Goal: Use online tool/utility: Utilize a website feature to perform a specific function

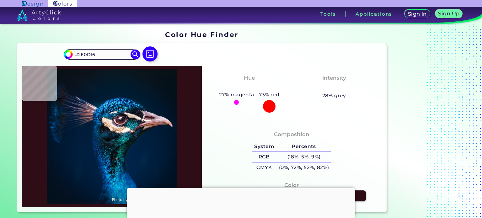
type input "#3d181d"
type input "#3D181D"
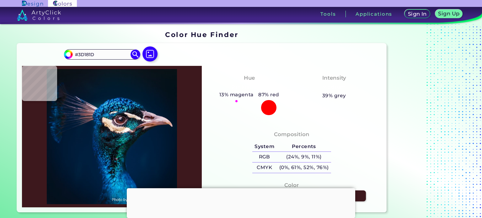
type input "#511a14"
type input "#511A14"
type input "#532019"
type input "#3f130d"
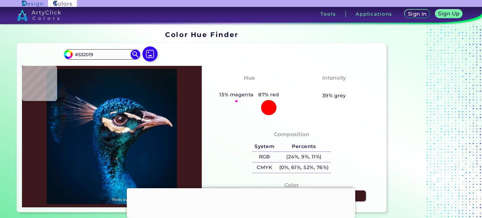
type input "#3F130D"
type input "#50221e"
type input "#50221E"
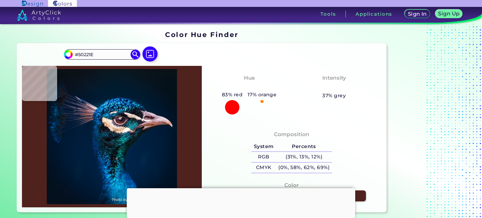
type input "#451c1a"
type input "#451C1A"
type input "#290e0d"
type input "#290E0D"
type input "#260f11"
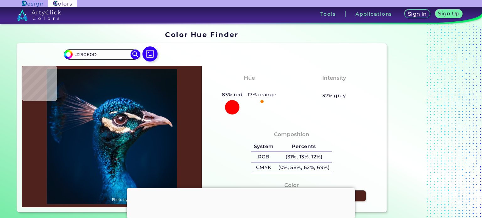
type input "#260F11"
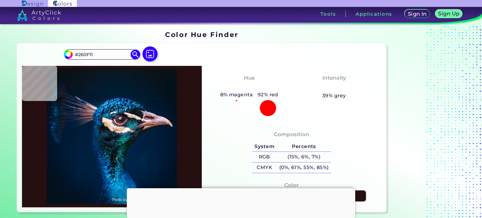
type input "#261116"
type input "#5a4253"
type input "#5A4253"
type input "#61485c"
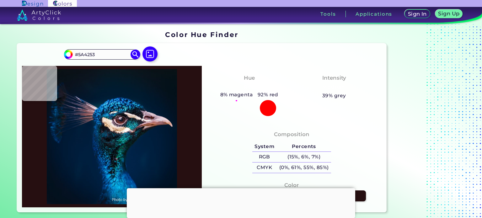
type input "#61485C"
type input "#705267"
type input "#76576d"
type input "#76576D"
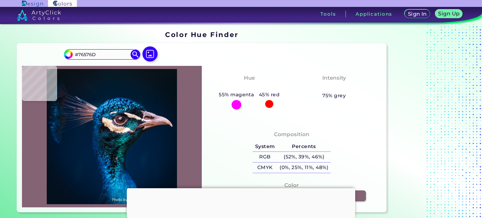
type input "#846375"
type input "#8c636f"
type input "#8C636F"
type input "#90636c"
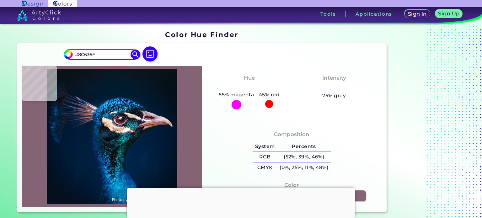
type input "#90636C"
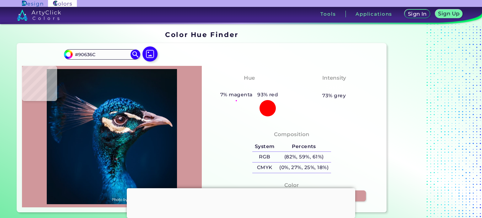
type input "#d0979b"
type input "#D0979B"
type input "#dba4a8"
type input "#DBA4A8"
type input "#7c535b"
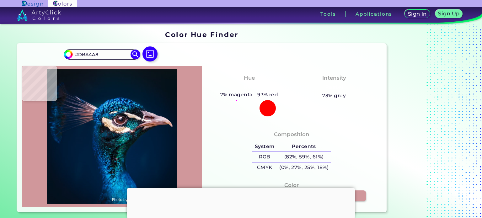
type input "#7C535B"
type input "#f0e7ec"
type input "#F0E7EC"
type input "#f9eff0"
type input "#F9EFF0"
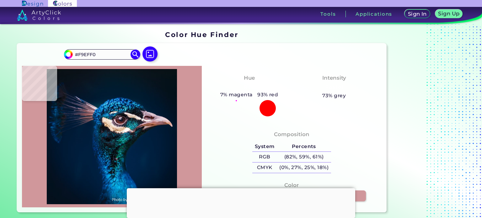
type input "#ebdfdf"
type input "#EBDFDF"
type input "#ba929a"
type input "#BA929A"
type input "#907f88"
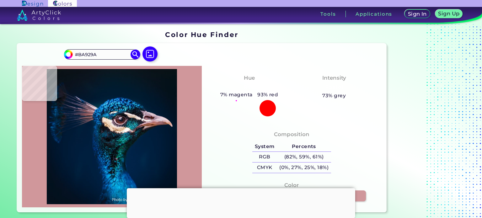
type input "#907F88"
type input "#4b4553"
type input "#4B4553"
type input "#201c2b"
type input "#201C2B"
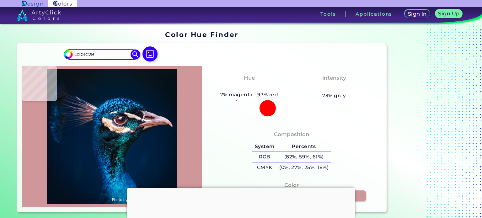
type input "#262e39"
type input "#262E39"
type input "#171b26"
type input "#171B26"
type input "#022b36"
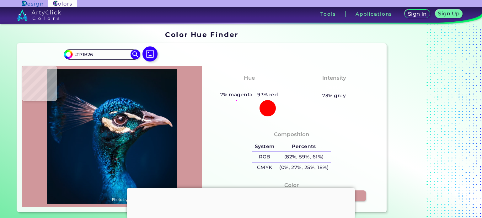
type input "#022B36"
type input "#23626f"
type input "#23626F"
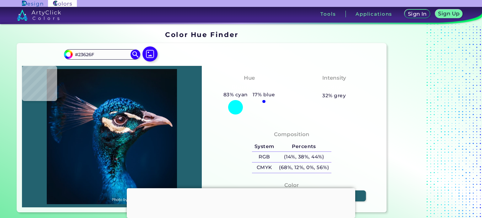
type input "#216771"
type input "#053d4d"
type input "#053D4D"
type input "#2f98ac"
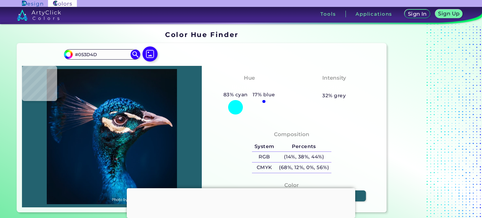
type input "#2F98AC"
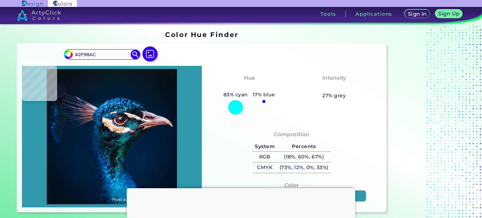
type input "#053d4d"
type input "#053D4D"
type input "#0c3746"
type input "#0C3746"
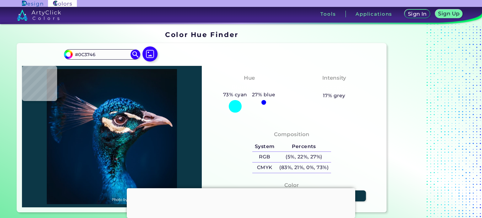
type input "#1b6d73"
type input "#1B6D73"
type input "#1b6777"
type input "#1B6777"
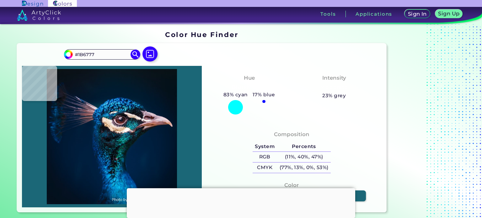
type input "#195566"
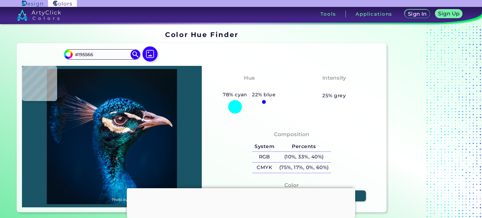
type input "#406a80"
type input "#406A80"
type input "#a1e2ef"
type input "#A1E2EF"
type input "#1c6980"
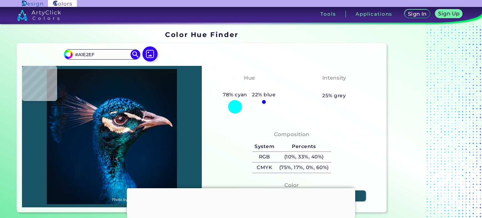
type input "#1C6980"
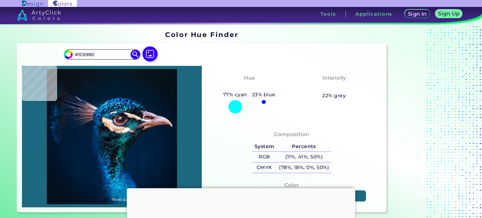
type input "#0b747d"
type input "#0B747D"
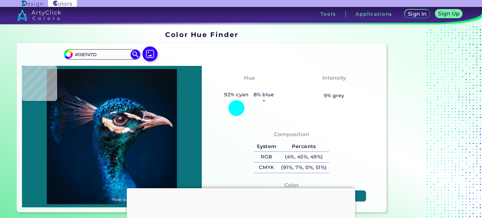
type input "#1ba3ab"
type input "#1BA3AB"
type input "#31bcc8"
type input "#31BCC8"
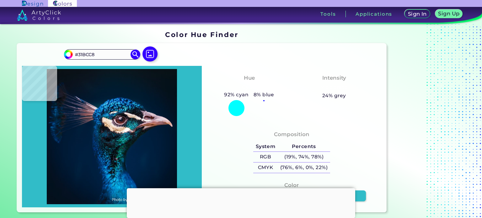
type input "#2bb8b6"
type input "#2BB8B6"
type input "#17828c"
type input "#17828C"
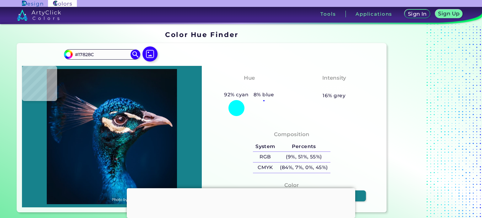
type input "#116869"
type input "#2ba1b4"
type input "#2BA1B4"
type input "#05576e"
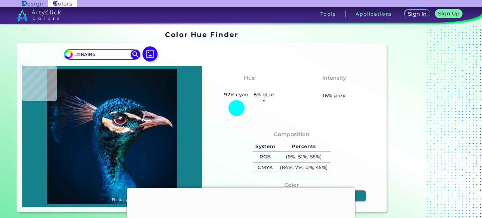
type input "#05576E"
type input "#28646d"
type input "#28646D"
type input "#6e332d"
type input "#6E332D"
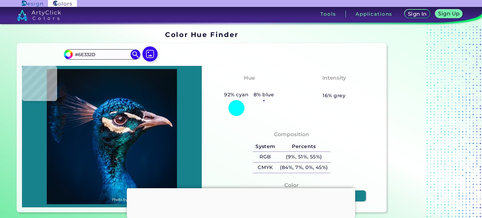
type input "#3c1f27"
type input "#3C1F27"
type input "#fdfaf4"
type input "#FDFAF4"
type input "#fef1ed"
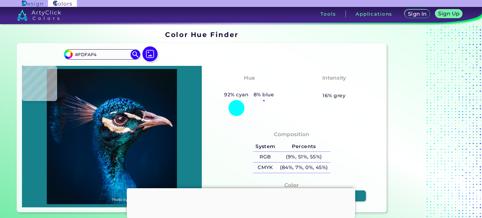
type input "#FEF1ED"
type input "#173d58"
type input "#173D58"
type input "#4b3c50"
type input "#4B3C50"
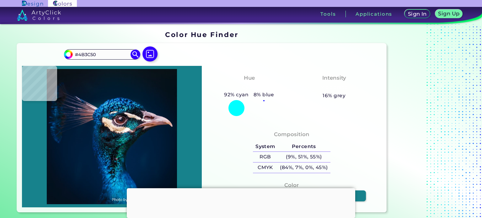
type input "#483c46"
type input "#483C46"
type input "#413745"
type input "#654b56"
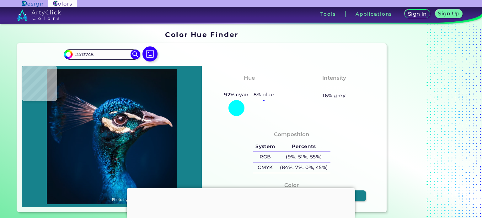
type input "#654B56"
type input "#484051"
type input "#14223c"
type input "#14223C"
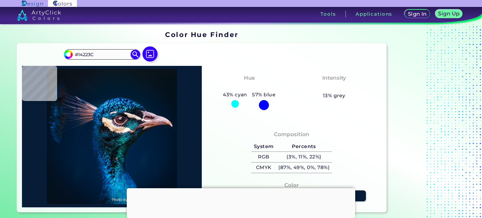
type input "#071c37"
type input "#071C37"
type input "#041d36"
type input "#041D36"
type input "#031c37"
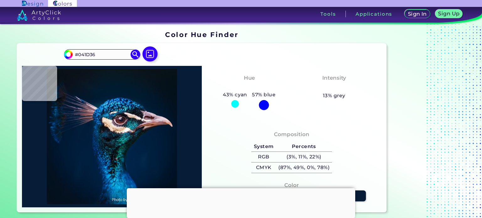
type input "#031C37"
type input "#051b36"
type input "#051B36"
type input "#001b36"
type input "#001B36"
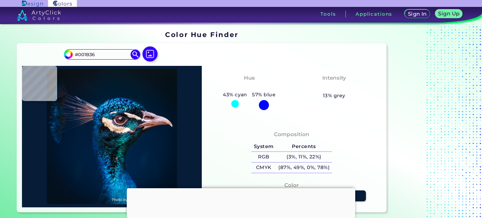
type input "#011a35"
type input "#011A35"
type input "#071c37"
type input "#071C37"
type input "#071b36"
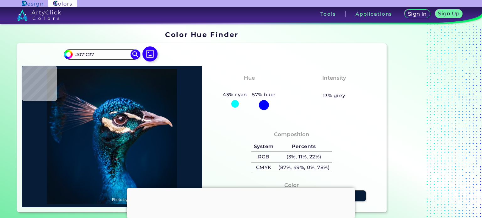
type input "#071B36"
type input "#051934"
type input "#041833"
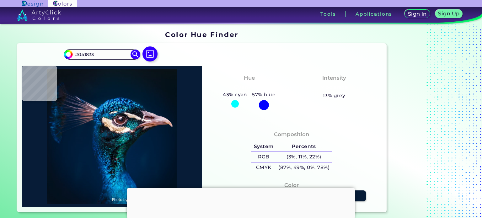
type input "#041934"
type input "#00172f"
type input "#00172F"
type input "#021732"
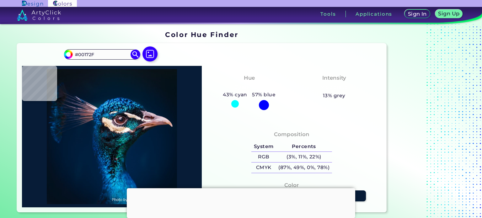
type input "#021732"
type input "#081b33"
type input "#081B33"
type input "#0c1d37"
type input "#0C1D37"
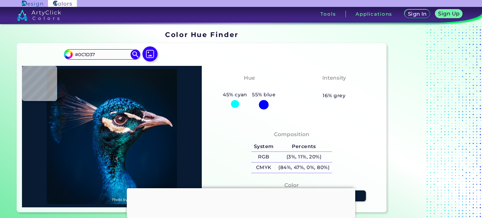
type input "#0d1e37"
type input "#0D1E37"
type input "#05192f"
type input "#05192F"
type input "#051831"
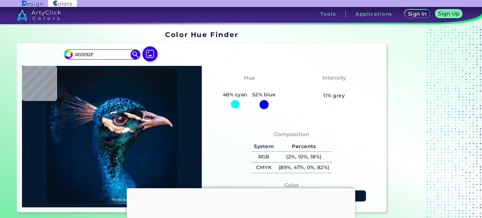
type input "#051831"
type input "#051932"
type input "#0a1d33"
type input "#0A1D33"
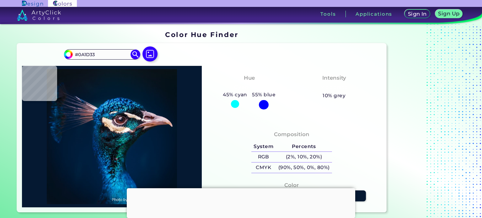
type input "#081b33"
type input "#081B33"
type input "#0c1e36"
type input "#0C1E36"
type input "#0e233d"
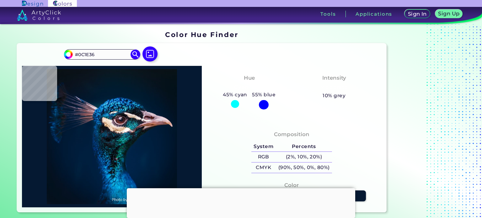
type input "#0E233D"
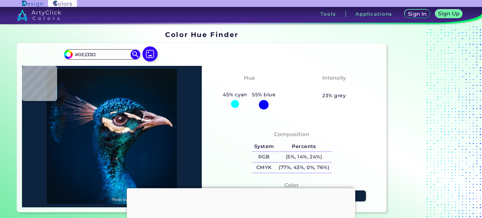
type input "#0c213e"
type input "#0C213E"
type input "#071c39"
type input "#071C39"
type input "#001a33"
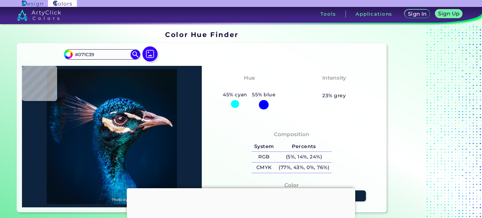
type input "#001A33"
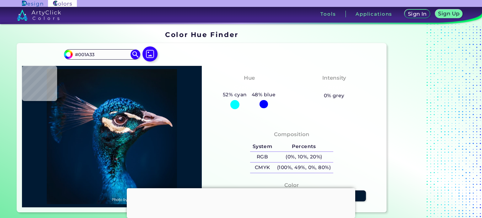
type input "#001931"
type input "#001a32"
type input "#001A32"
type input "#001935"
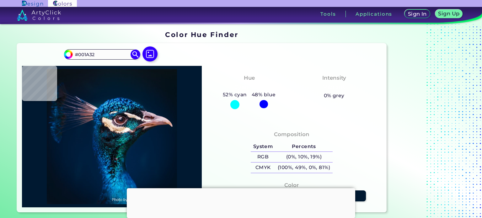
type input "#001935"
type input "#001933"
type input "#001934"
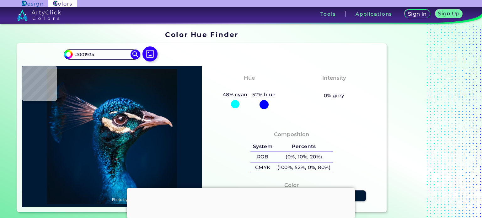
type input "#001a33"
type input "#001A33"
type input "#001832"
type input "#001731"
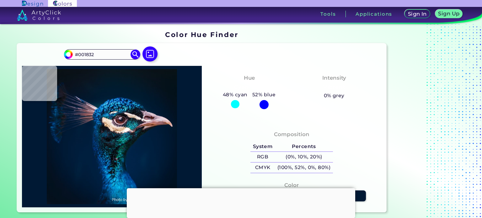
type input "#001731"
type input "#021b33"
type input "#021B33"
type input "#011a32"
type input "#011A32"
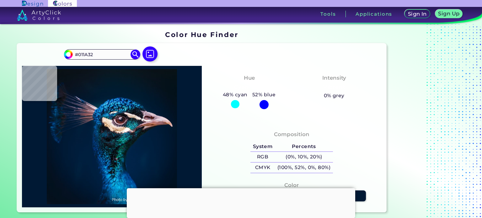
type input "#001831"
type input "#031831"
type input "#16253f"
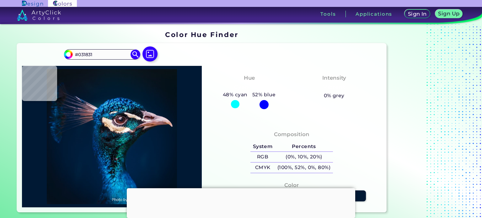
type input "#16253F"
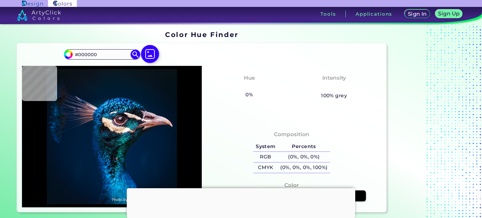
click at [147, 54] on img at bounding box center [150, 54] width 18 height 18
click at [0, 0] on input "file" at bounding box center [0, 0] width 0 height 0
